Goal: Browse casually: Explore the website without a specific task or goal

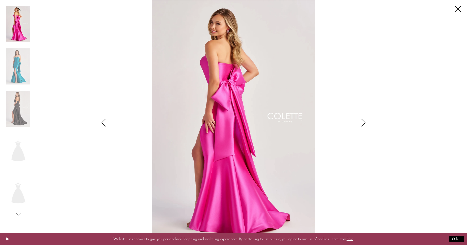
scroll to position [57, 0]
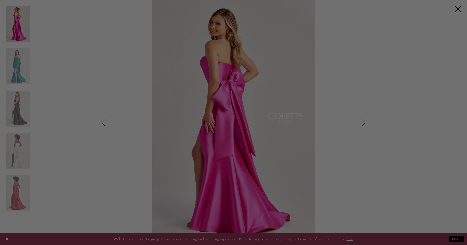
drag, startPoint x: 457, startPoint y: 10, endPoint x: 437, endPoint y: 27, distance: 26.5
click at [457, 10] on div at bounding box center [236, 124] width 472 height 248
click at [457, 8] on div at bounding box center [236, 124] width 472 height 248
click at [389, 49] on div at bounding box center [236, 124] width 472 height 248
click at [457, 8] on div at bounding box center [236, 124] width 472 height 248
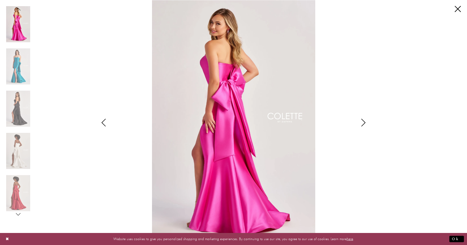
click at [363, 123] on icon "Style CL8470 Colette by Daphne Views dialog" at bounding box center [363, 123] width 13 height 8
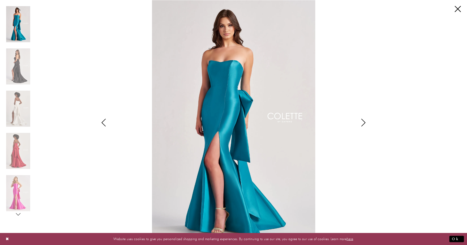
click at [363, 123] on icon "Style CL8470 Colette by Daphne Views dialog" at bounding box center [363, 123] width 13 height 8
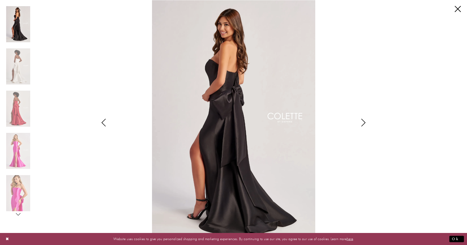
click at [363, 123] on icon "Style CL8470 Colette by Daphne Views dialog" at bounding box center [363, 123] width 13 height 8
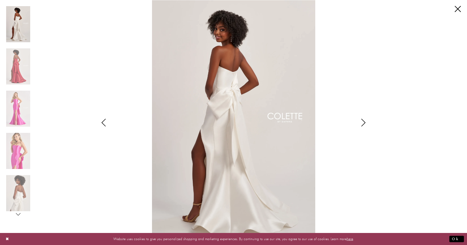
click at [363, 123] on icon "Style CL8470 Colette by Daphne Views dialog" at bounding box center [363, 123] width 13 height 8
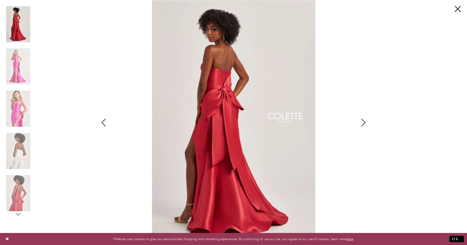
click at [363, 123] on icon "Style CL8470 Colette by Daphne Views dialog" at bounding box center [363, 123] width 13 height 8
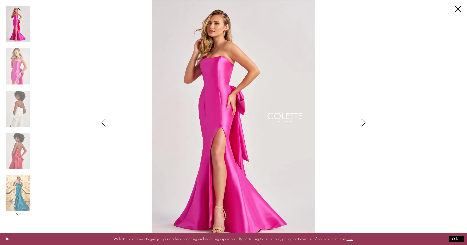
click at [363, 123] on icon "Style CL8470 Colette by Daphne Views dialog" at bounding box center [363, 123] width 13 height 8
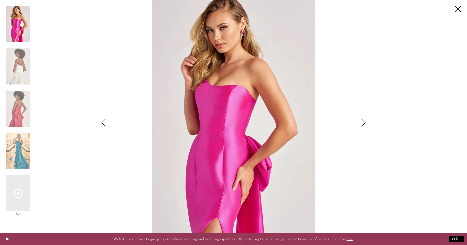
click at [363, 123] on icon "Style CL8470 Colette by Daphne Views dialog" at bounding box center [363, 123] width 13 height 8
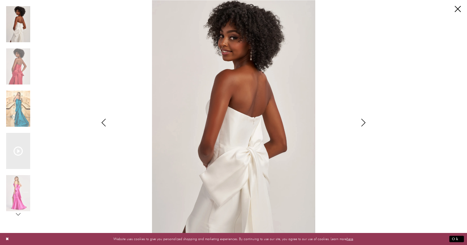
click at [363, 123] on icon "Style CL8470 Colette by Daphne Views dialog" at bounding box center [363, 123] width 13 height 8
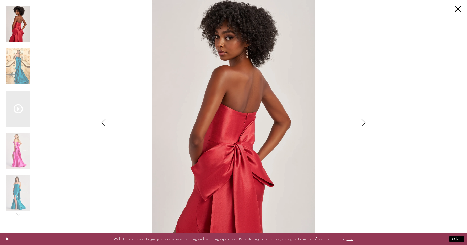
click at [363, 123] on icon "Style CL8470 Colette by Daphne Views dialog" at bounding box center [363, 123] width 13 height 8
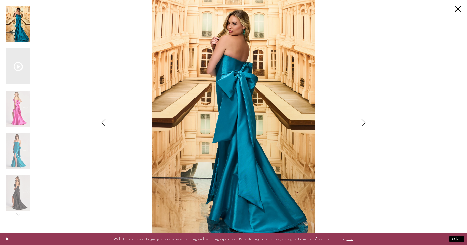
click at [363, 123] on icon "Style CL8470 Colette by Daphne Views dialog" at bounding box center [363, 123] width 13 height 8
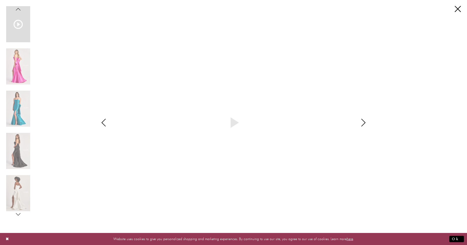
click at [364, 121] on icon "Style CL8470 Colette by Daphne Views dialog" at bounding box center [363, 123] width 13 height 8
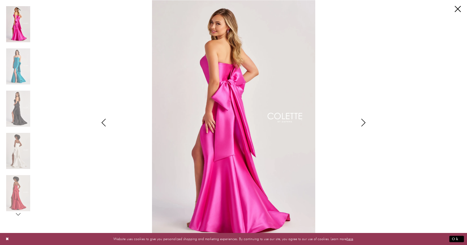
click at [364, 121] on icon "Style CL8470 Colette by Daphne Views dialog" at bounding box center [363, 123] width 13 height 8
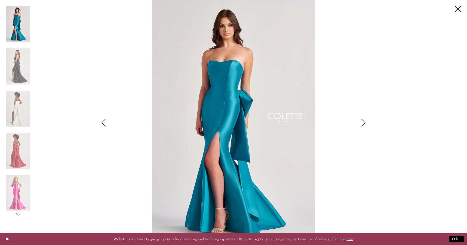
click at [364, 121] on icon "Style CL8470 Colette by Daphne Views dialog" at bounding box center [363, 123] width 13 height 8
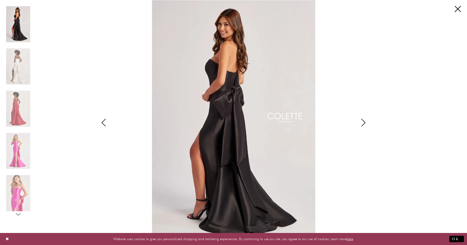
click at [364, 121] on icon "Style CL8470 Colette by Daphne Views dialog" at bounding box center [363, 123] width 13 height 8
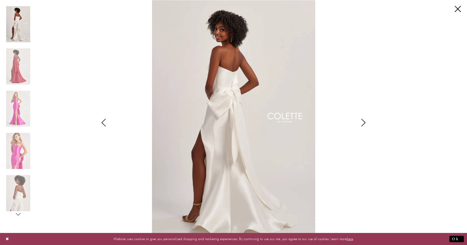
click at [364, 121] on icon "Style CL8470 Colette by Daphne Views dialog" at bounding box center [363, 123] width 13 height 8
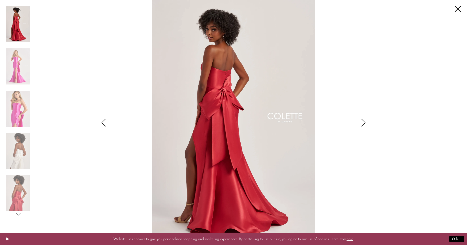
click at [364, 121] on icon "Style CL8470 Colette by Daphne Views dialog" at bounding box center [363, 123] width 13 height 8
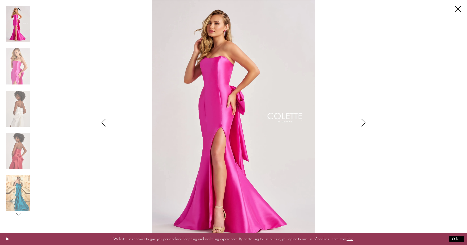
click at [364, 121] on icon "Style CL8470 Colette by Daphne Views dialog" at bounding box center [363, 123] width 13 height 8
